Goal: Answer question/provide support: Answer question/provide support

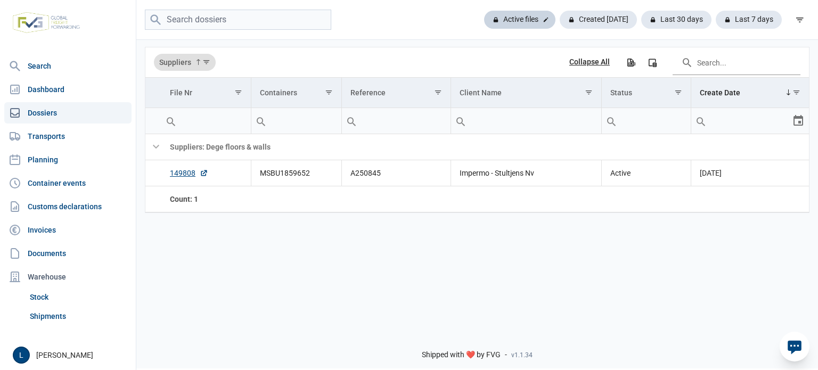
click at [525, 16] on div "Active files" at bounding box center [519, 20] width 71 height 18
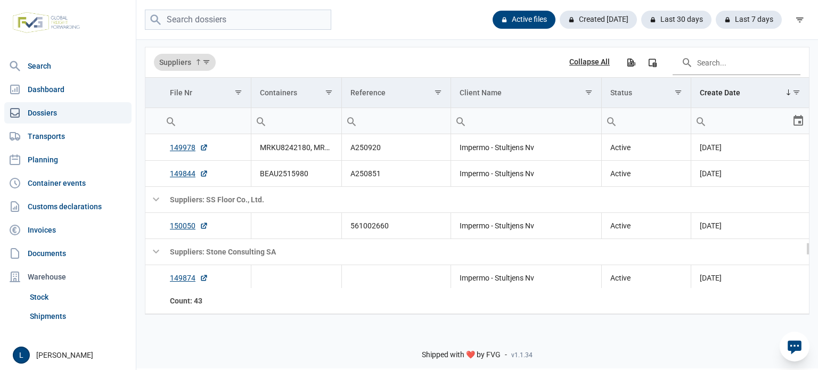
scroll to position [1308, 0]
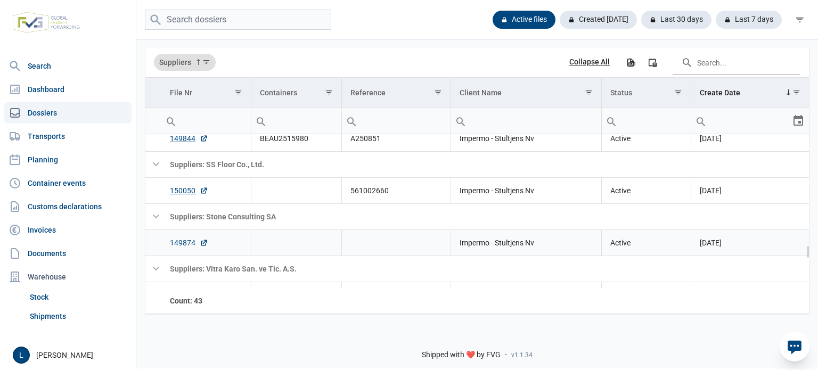
click at [180, 242] on link "149874" at bounding box center [189, 243] width 38 height 11
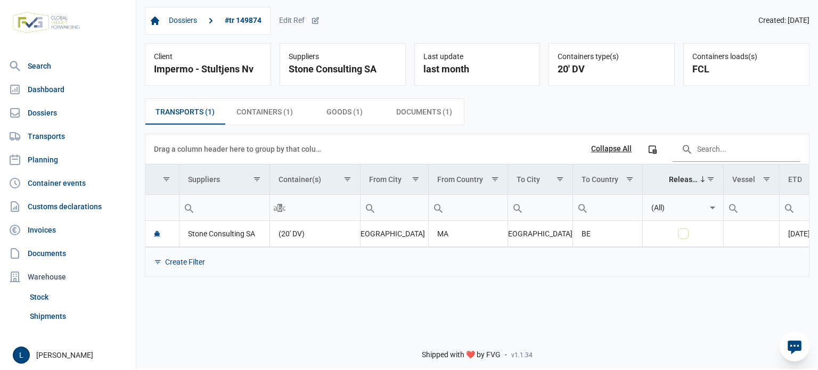
click at [791, 347] on icon at bounding box center [794, 346] width 17 height 17
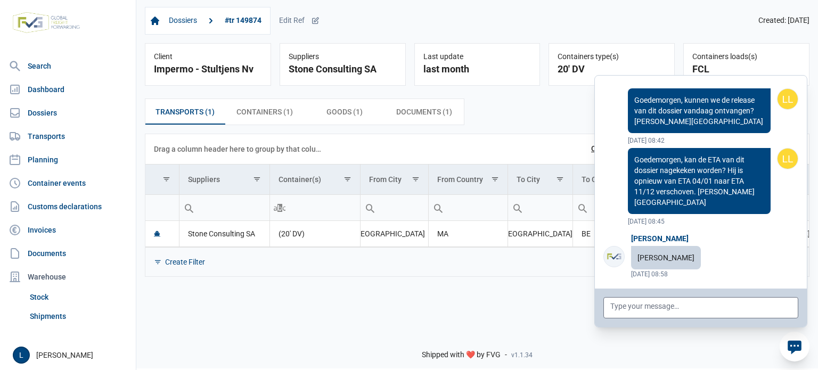
scroll to position [85331, 0]
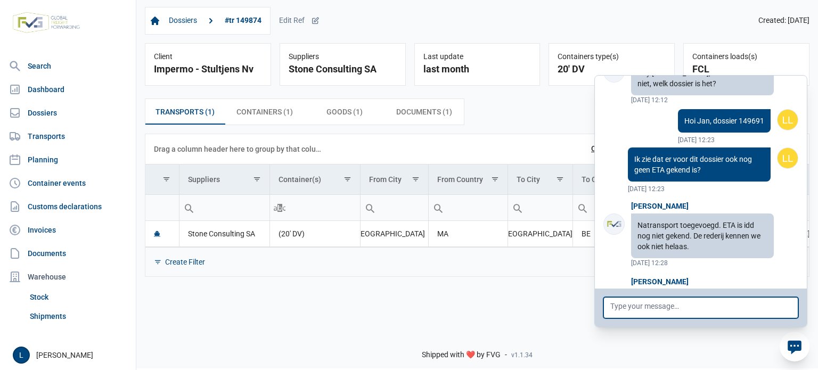
click at [743, 314] on textarea at bounding box center [700, 307] width 195 height 21
paste textarea "TGBU 3980331"
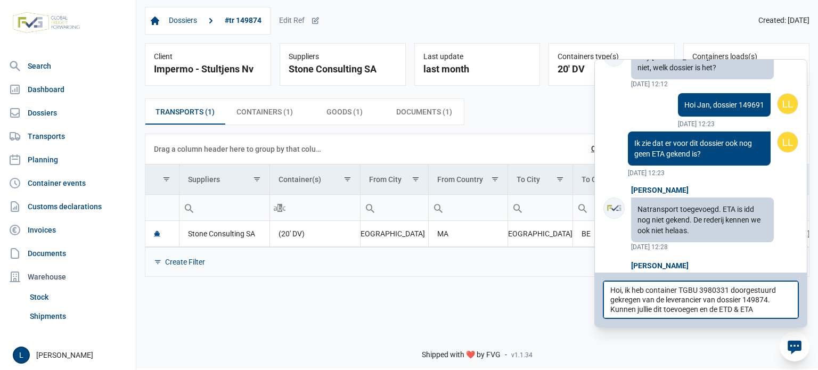
type textarea "Hoi, ik heb container TGBU 3980331 doorgestuurd gekregen van de leverancier van…"
click at [527, 323] on div "Dossiers #tr 149874 Edit Ref Created: [DATE] Client Impermo - Stultjens Nv Supp…" at bounding box center [477, 160] width 682 height 325
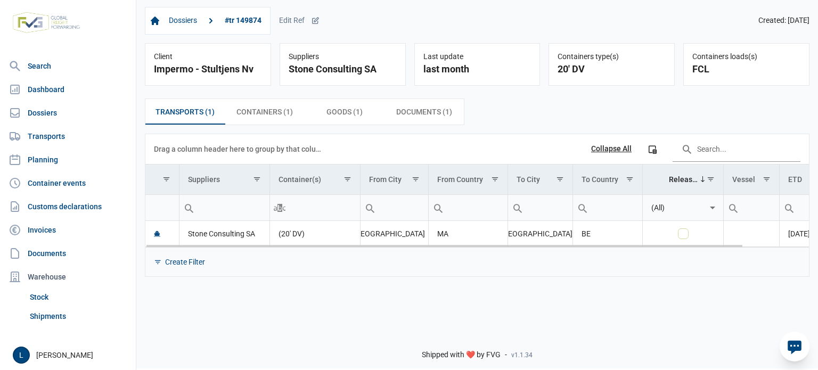
drag, startPoint x: 565, startPoint y: 242, endPoint x: 576, endPoint y: 244, distance: 11.5
click at [705, 247] on body "For evaluation purposes only. Redistribution prohibited. Please register an exi…" at bounding box center [409, 166] width 818 height 370
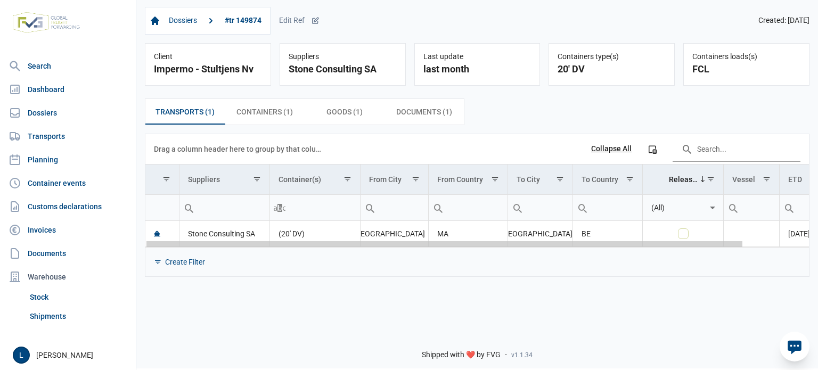
scroll to position [0, 72]
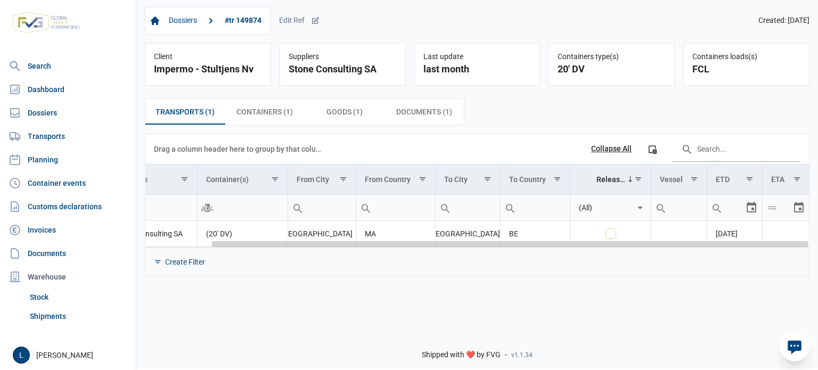
drag, startPoint x: 683, startPoint y: 246, endPoint x: 804, endPoint y: 249, distance: 120.4
click at [816, 248] on body "For evaluation purposes only. Redistribution prohibited. Please register an exi…" at bounding box center [409, 166] width 818 height 370
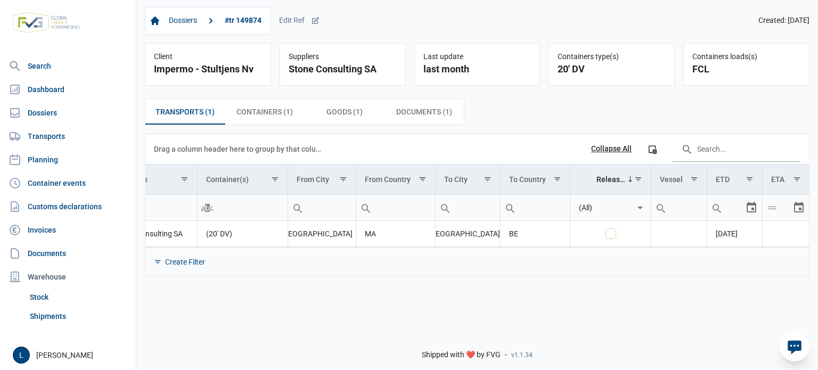
click at [799, 349] on icon at bounding box center [795, 348] width 14 height 14
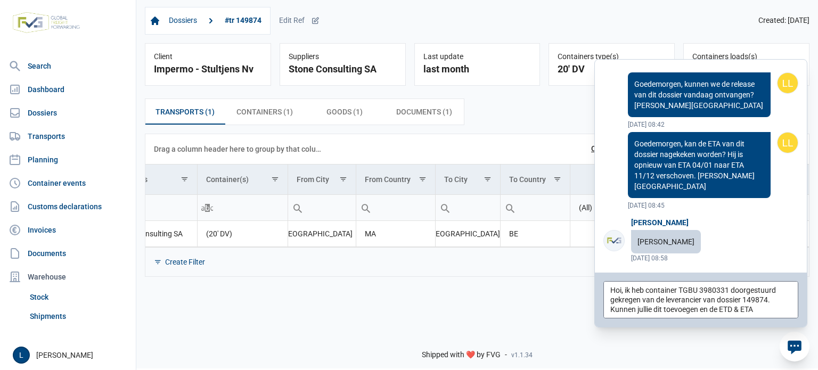
scroll to position [85331, 0]
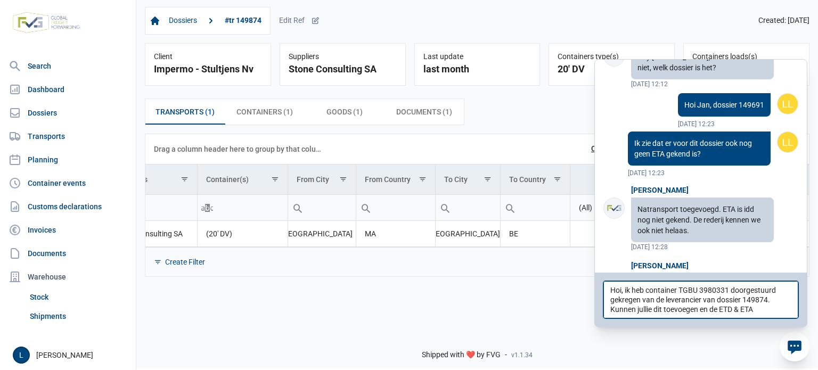
click at [773, 312] on textarea "Hoi, ik heb container TGBU 3980331 doorgestuurd gekregen van de leverancier van…" at bounding box center [700, 299] width 195 height 37
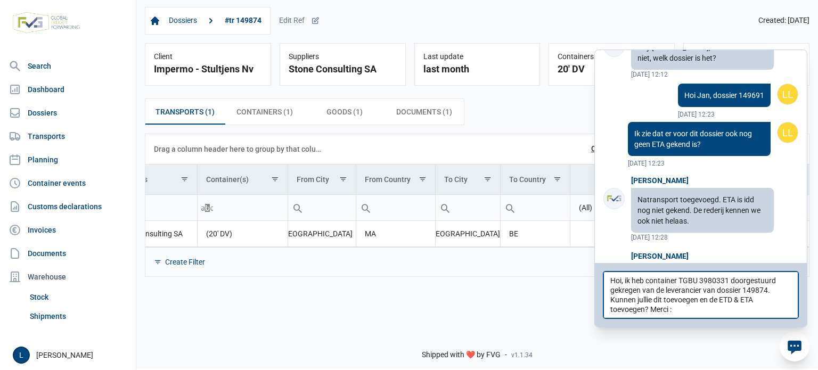
type textarea "Hoi, ik heb container TGBU 3980331 doorgestuurd gekregen van de leverancier van…"
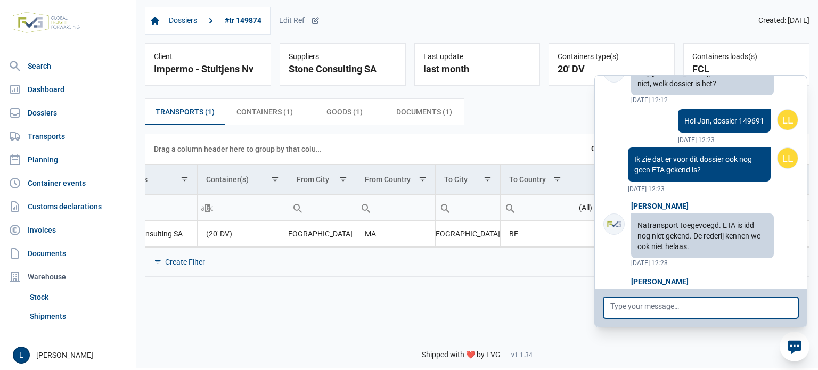
scroll to position [85412, 0]
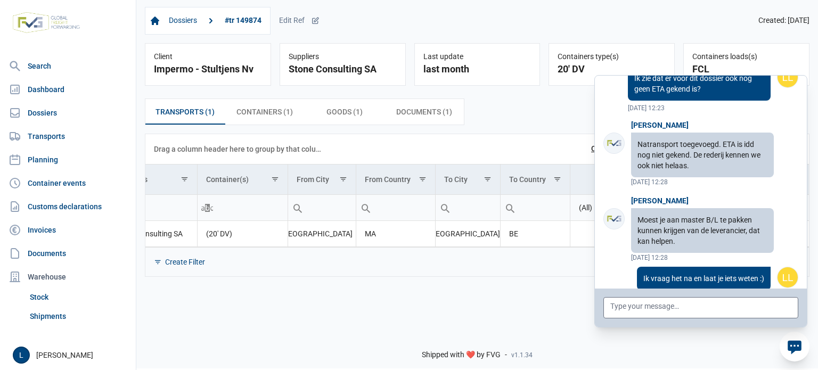
click at [470, 336] on div "Shipped with ❤️ by FVG - v1.1.34" at bounding box center [477, 345] width 682 height 45
